Goal: Transaction & Acquisition: Obtain resource

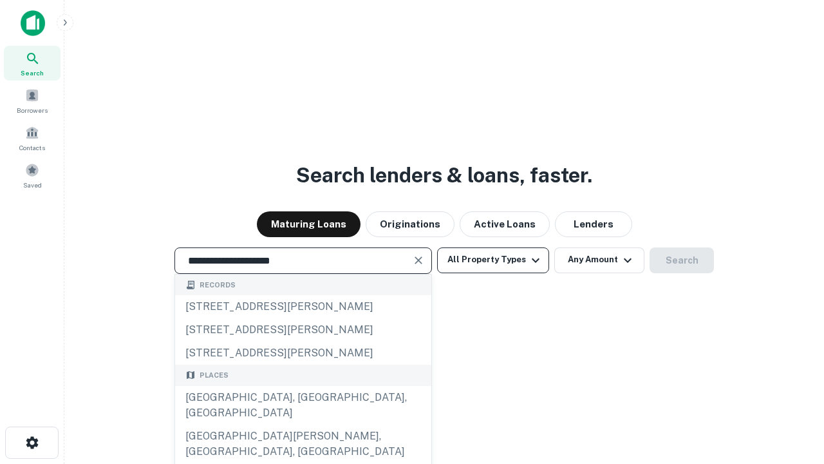
click at [303, 424] on div "Santa Monica, CA, USA" at bounding box center [303, 405] width 256 height 39
type input "**********"
click at [493, 260] on button "All Property Types" at bounding box center [493, 260] width 112 height 26
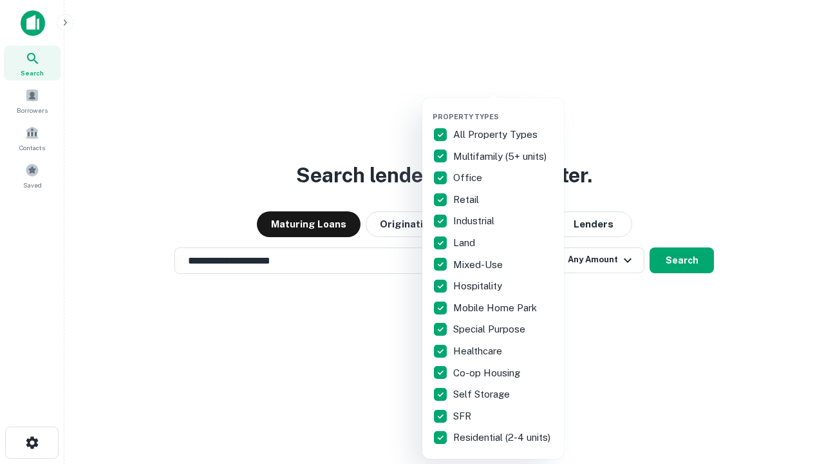
click at [504, 108] on button "button" at bounding box center [504, 108] width 142 height 1
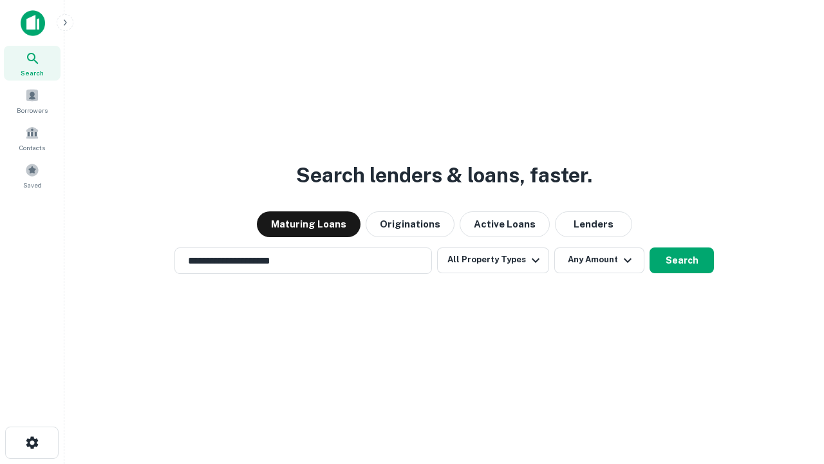
scroll to position [20, 0]
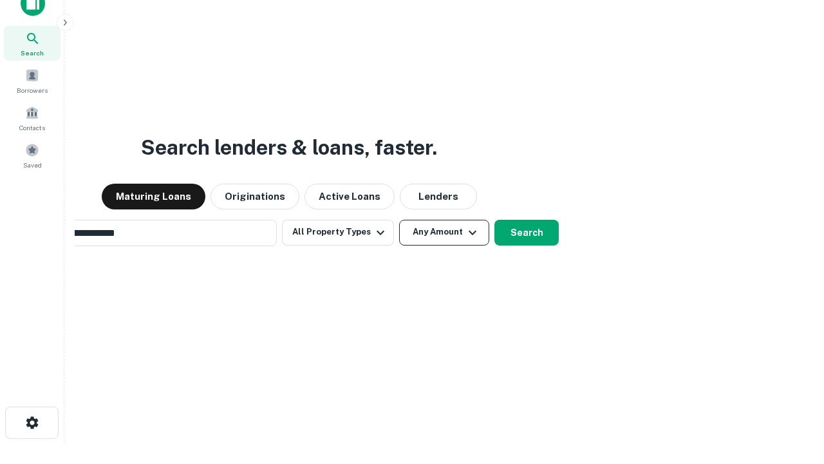
click at [399, 220] on button "Any Amount" at bounding box center [444, 233] width 90 height 26
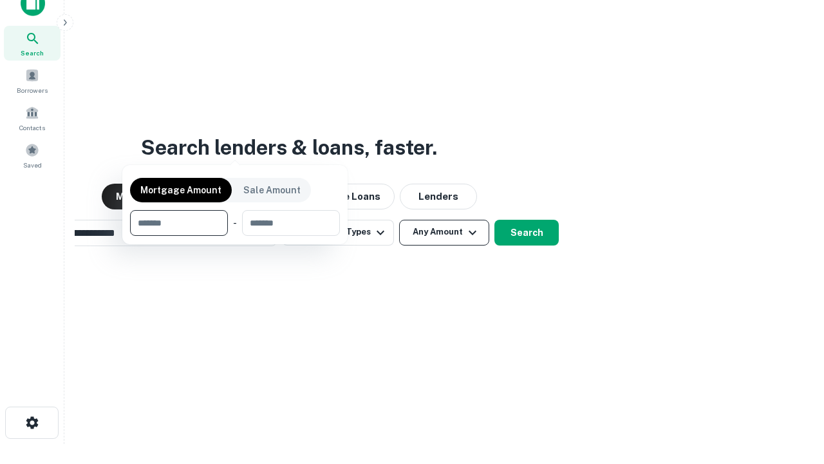
scroll to position [21, 0]
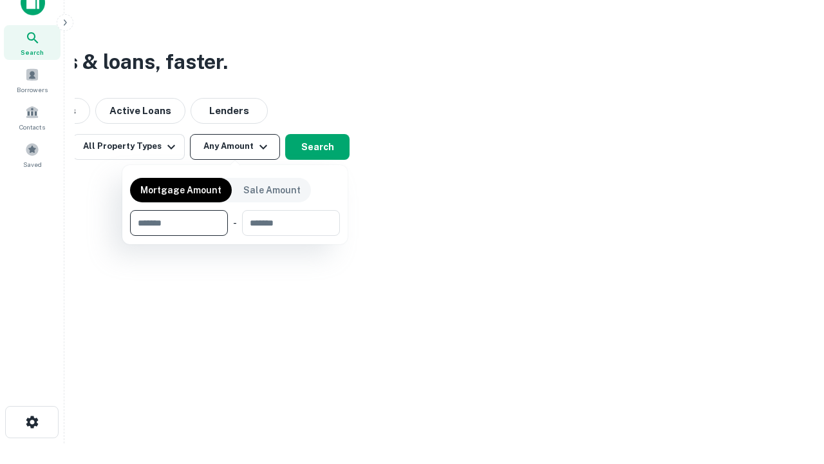
type input "*******"
click at [235, 236] on button "button" at bounding box center [235, 236] width 210 height 1
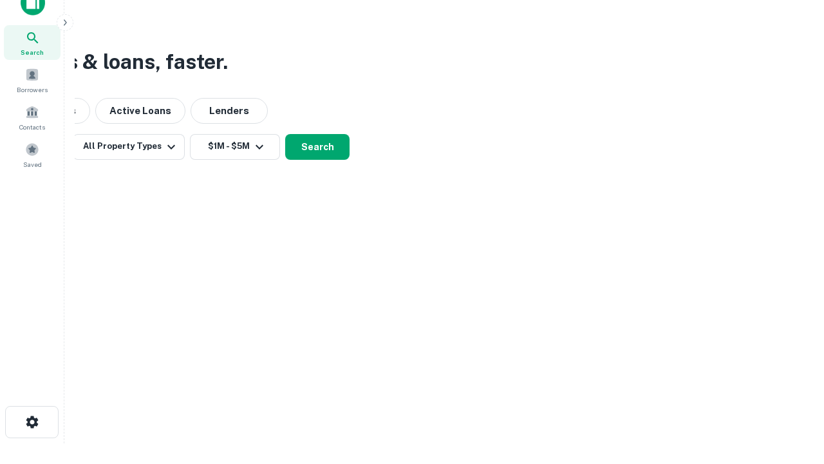
scroll to position [8, 238]
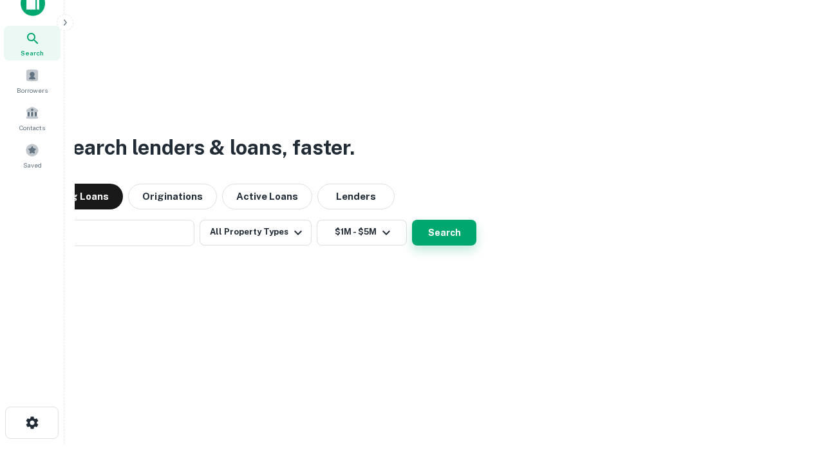
click at [412, 220] on button "Search" at bounding box center [444, 233] width 64 height 26
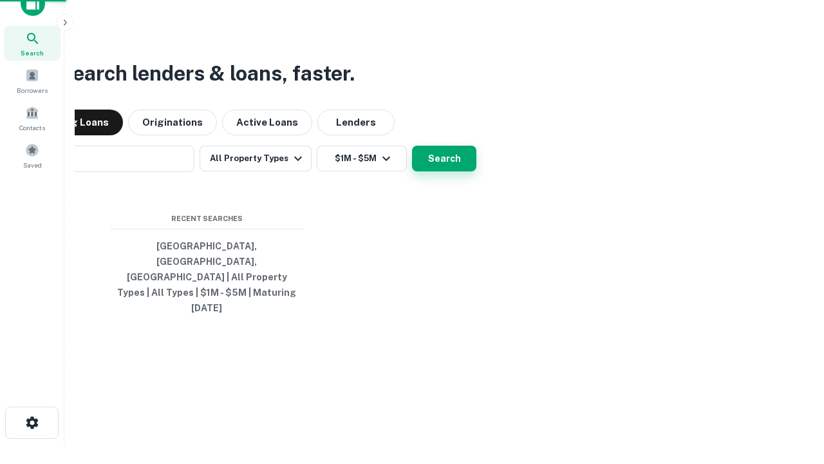
scroll to position [34, 364]
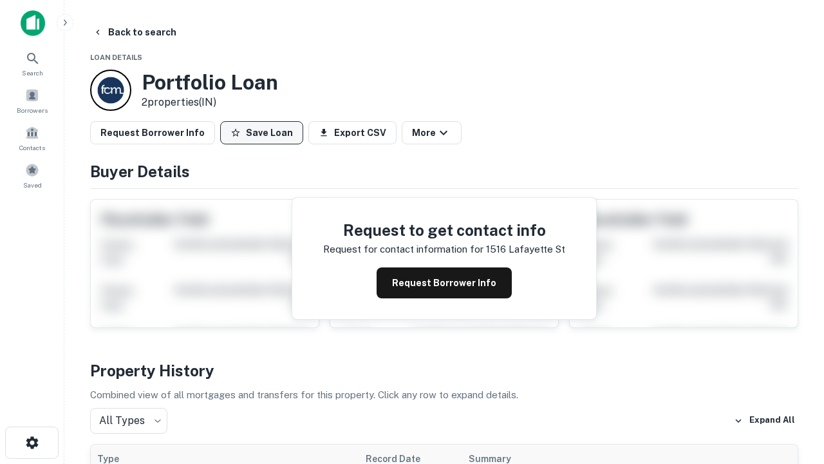
click at [261, 133] on button "Save Loan" at bounding box center [261, 132] width 83 height 23
click at [265, 133] on button "Loan Saved" at bounding box center [264, 132] width 89 height 23
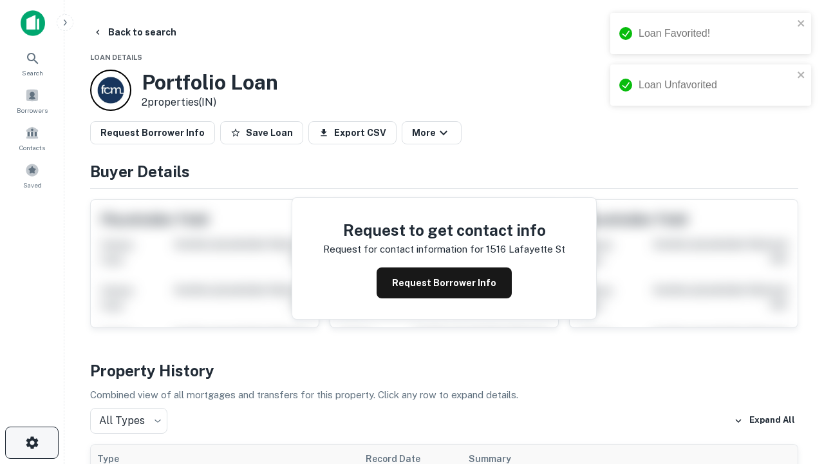
click at [32, 442] on icon "button" at bounding box center [31, 442] width 15 height 15
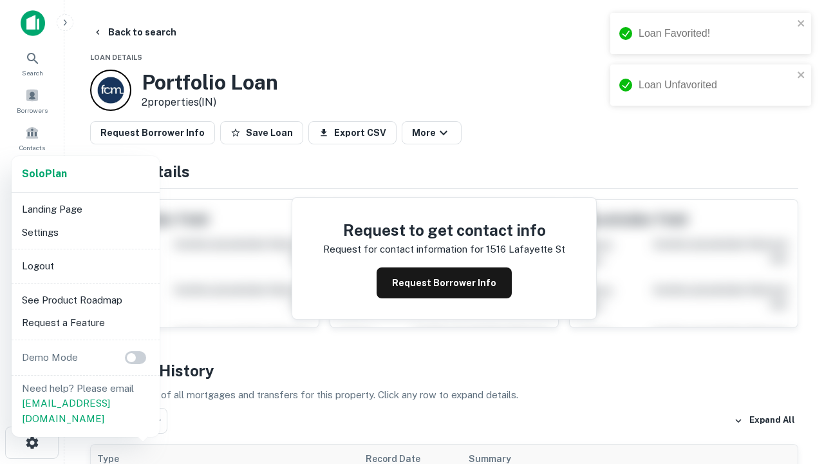
click at [85, 265] on li "Logout" at bounding box center [86, 265] width 138 height 23
